Goal: Information Seeking & Learning: Learn about a topic

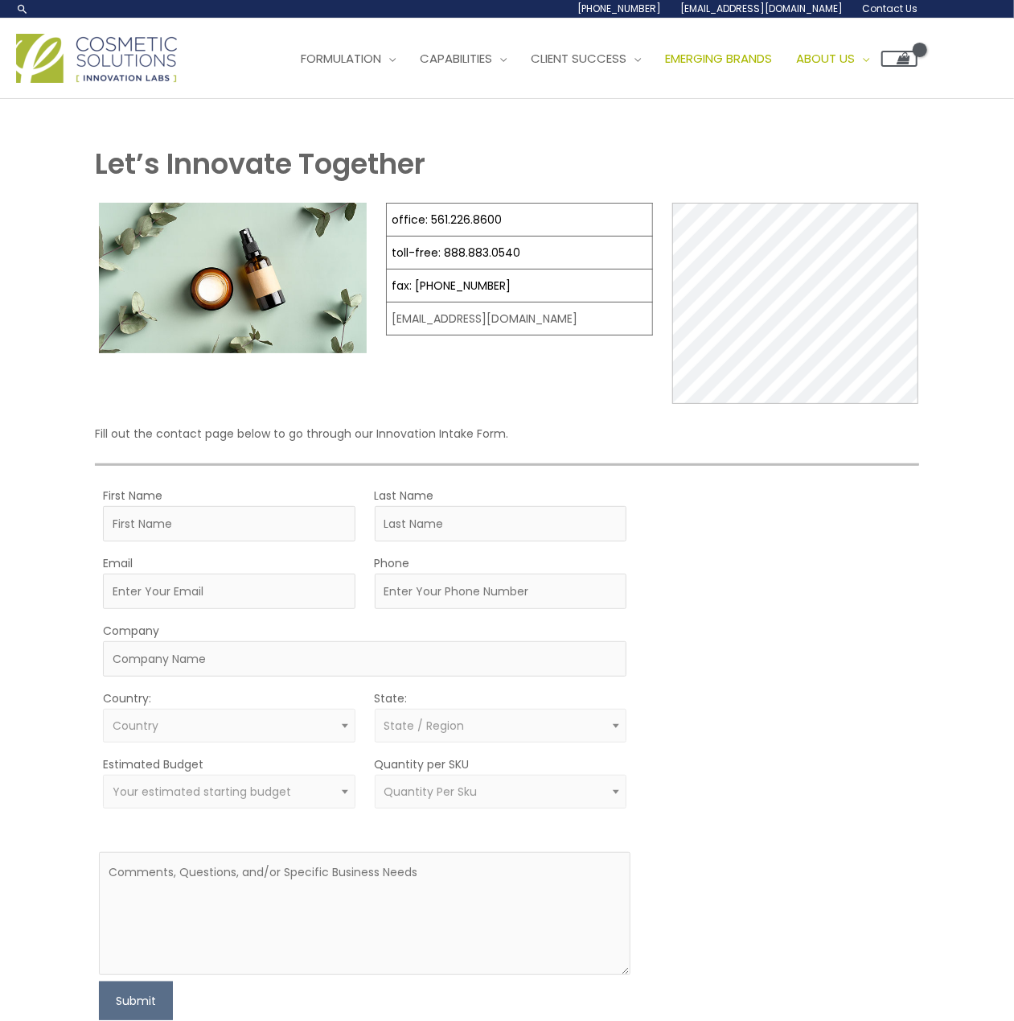
click at [772, 51] on span "Emerging Brands" at bounding box center [718, 58] width 107 height 17
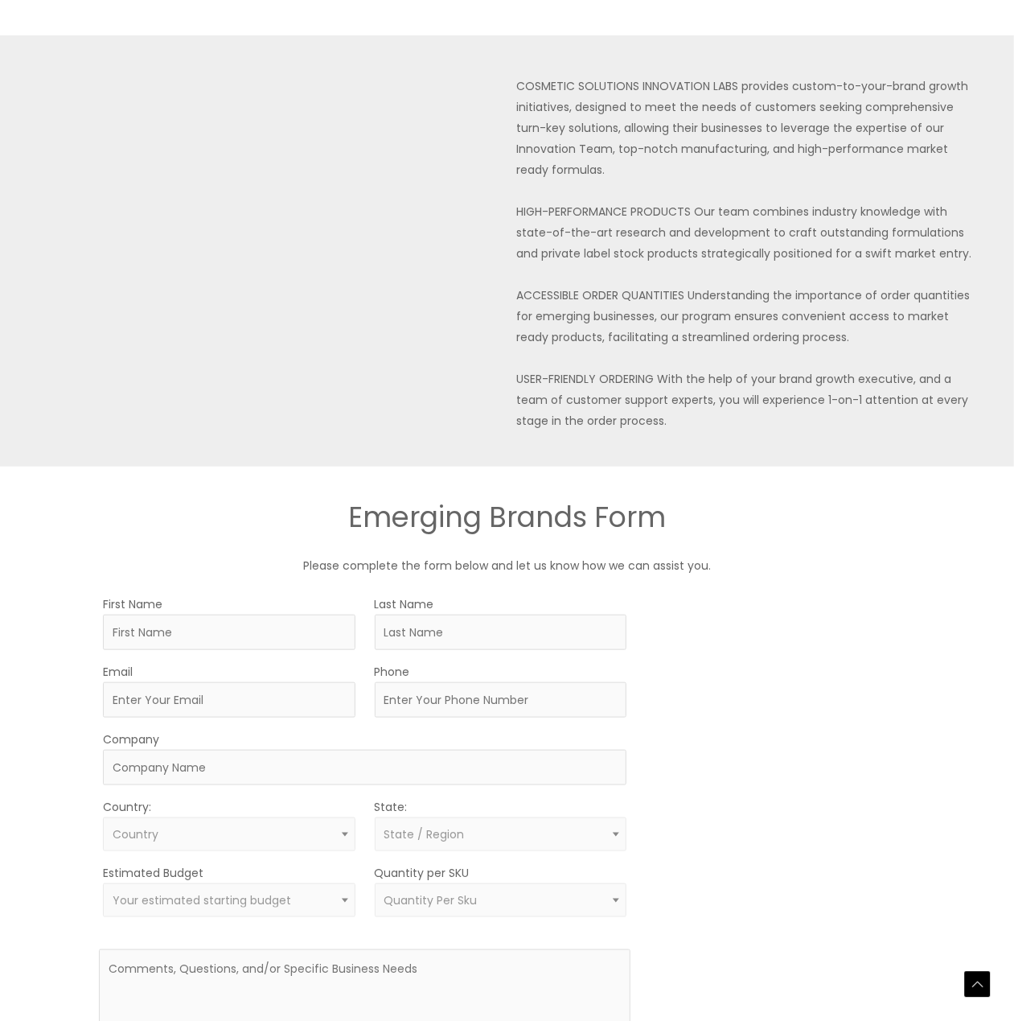
scroll to position [723, 0]
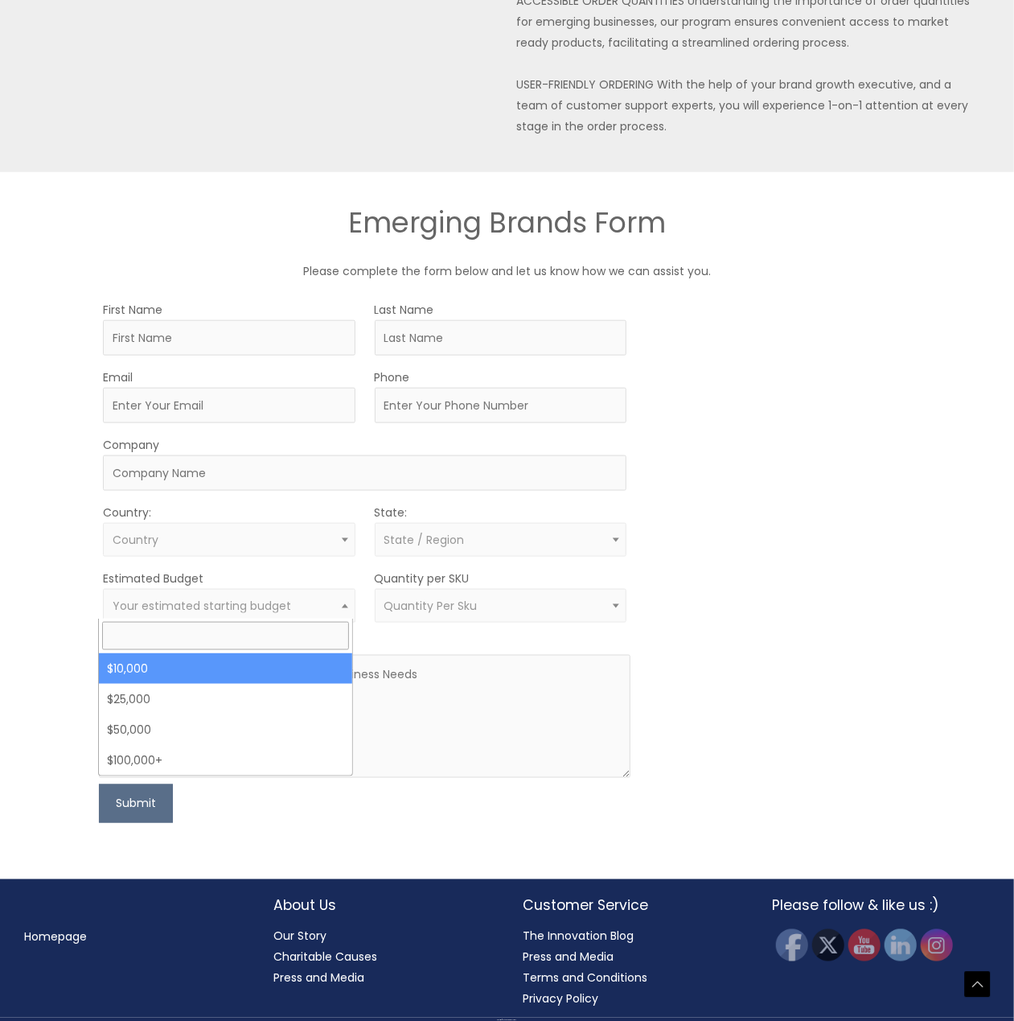
click at [259, 598] on span "Your estimated starting budget" at bounding box center [202, 606] width 179 height 16
click at [728, 473] on div "MOQ TRIGGER STEP 2 TRIGGER" at bounding box center [782, 561] width 265 height 524
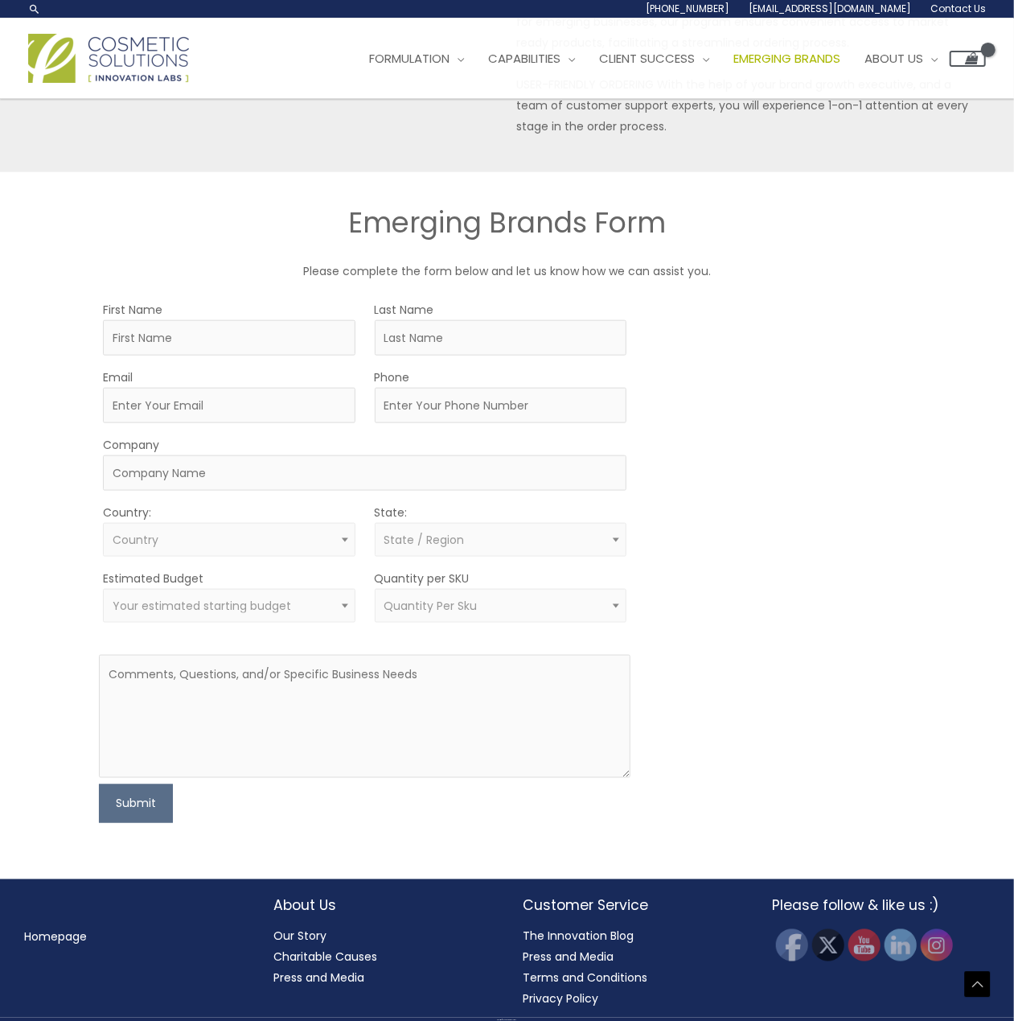
scroll to position [0, 0]
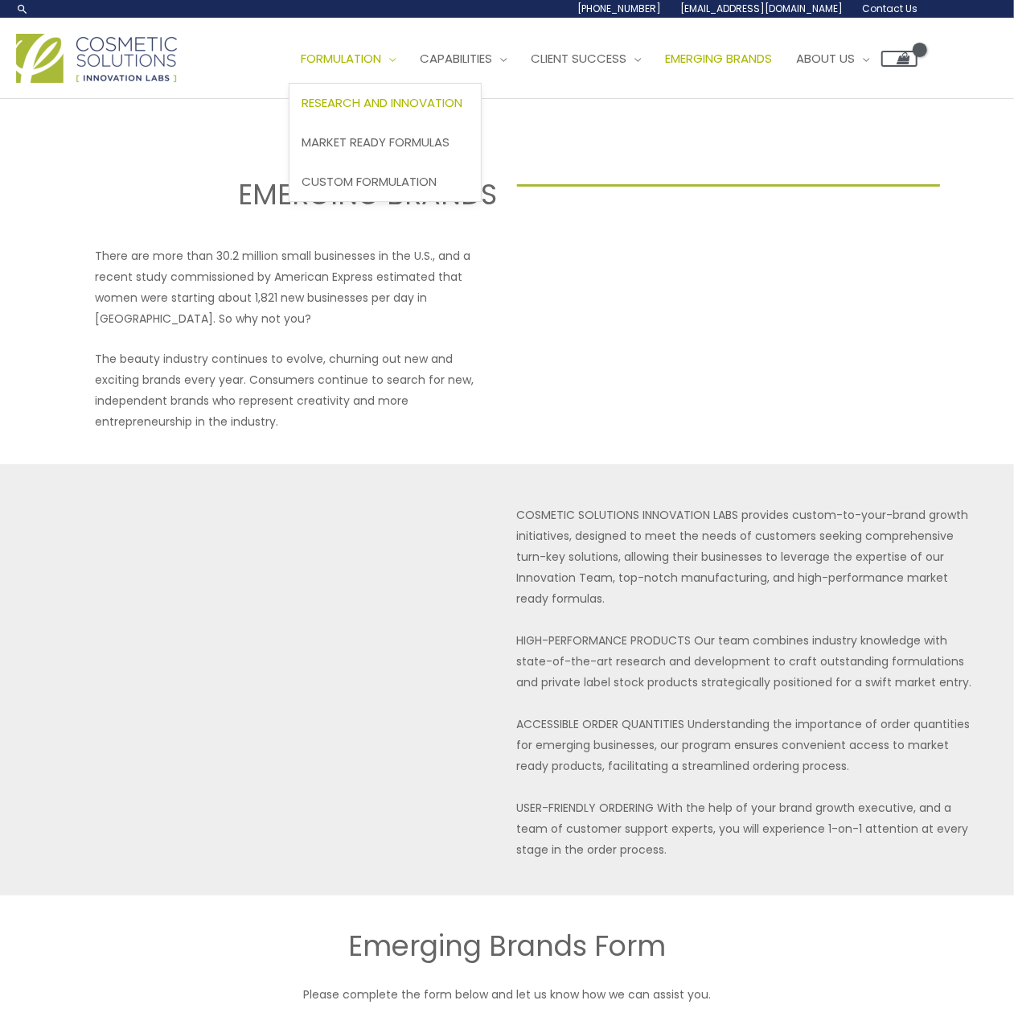
click at [391, 94] on span "Research and Innovation" at bounding box center [382, 102] width 161 height 17
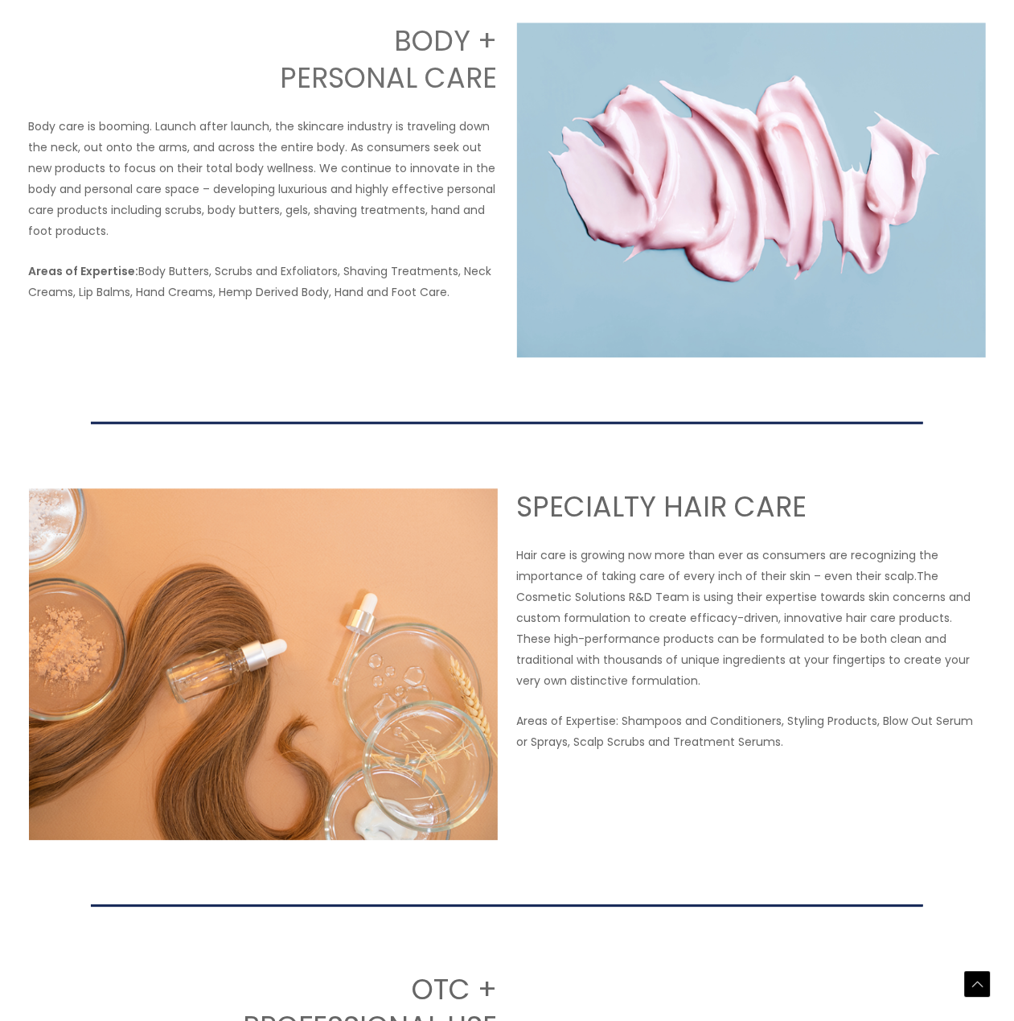
scroll to position [2144, 0]
